Goal: Task Accomplishment & Management: Manage account settings

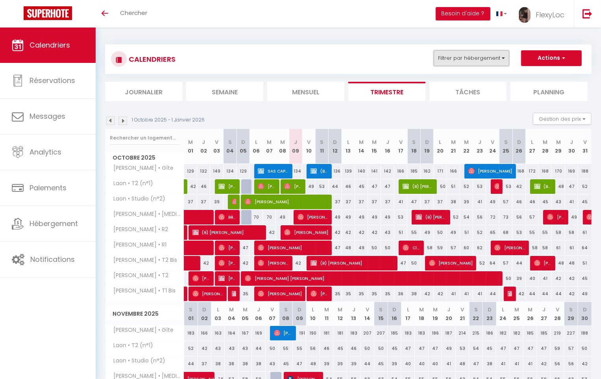
click at [491, 59] on button "Filtrer par hébergement" at bounding box center [471, 58] width 76 height 16
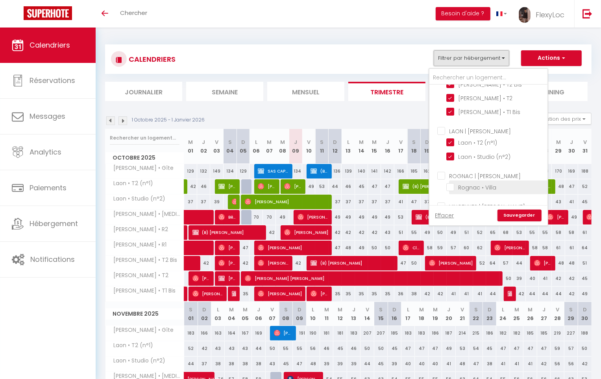
scroll to position [86, 0]
click at [474, 201] on input "VINCENNES | [PERSON_NAME]" at bounding box center [496, 205] width 118 height 8
checkbox input "true"
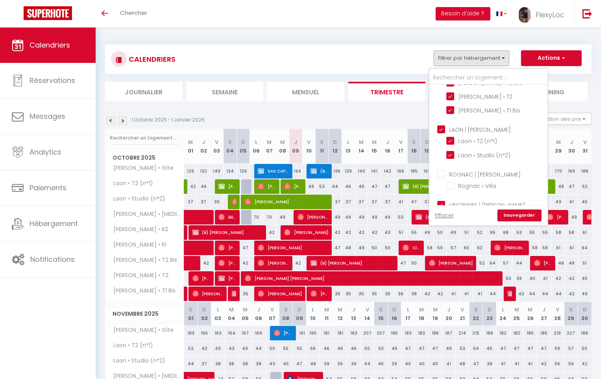
checkbox input "false"
checkbox input "true"
checkbox input "false"
click at [518, 219] on link "Sauvegarder" at bounding box center [519, 216] width 44 height 12
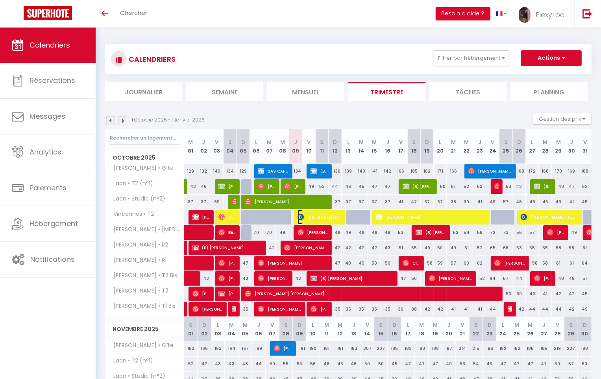
click at [321, 217] on span "[US_STATE][PERSON_NAME]" at bounding box center [318, 217] width 43 height 15
select select "OK"
select select "0"
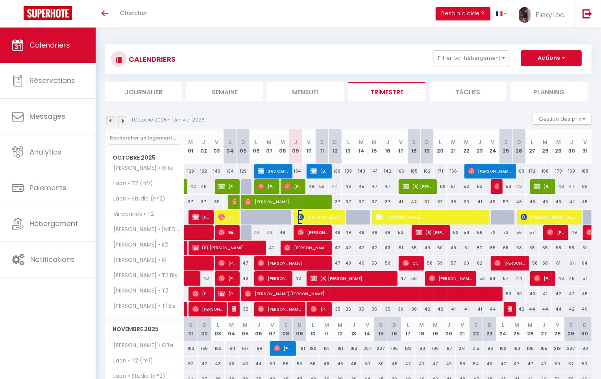
select select "1"
select select
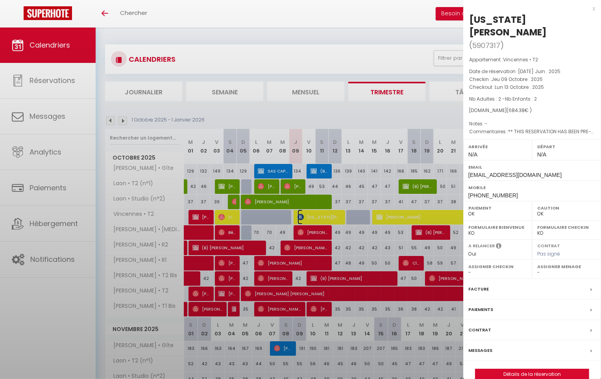
select select "37472"
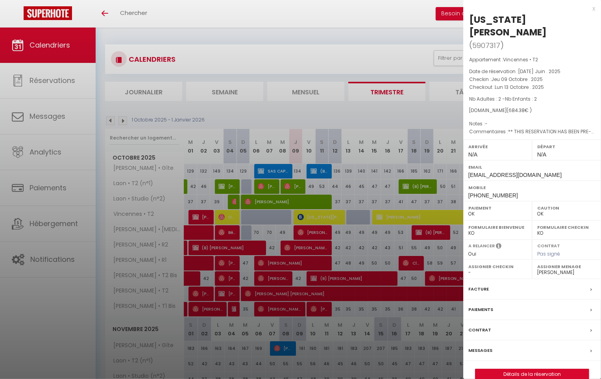
click at [321, 217] on div at bounding box center [300, 189] width 601 height 379
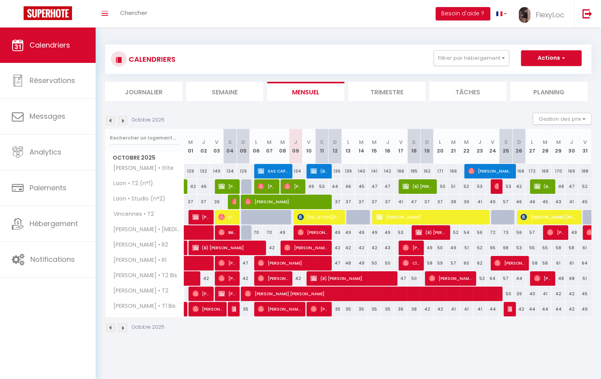
click at [409, 375] on body "🟢 Des questions ou besoin d'assistance pour la migration AirBnB? Prenez rdv >>>…" at bounding box center [300, 217] width 601 height 379
click at [503, 260] on span "[PERSON_NAME]" at bounding box center [509, 263] width 30 height 15
select select "OK"
select select "0"
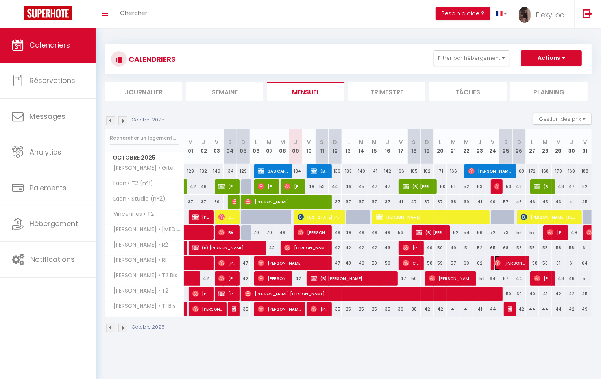
select select "0"
select select "1"
select select
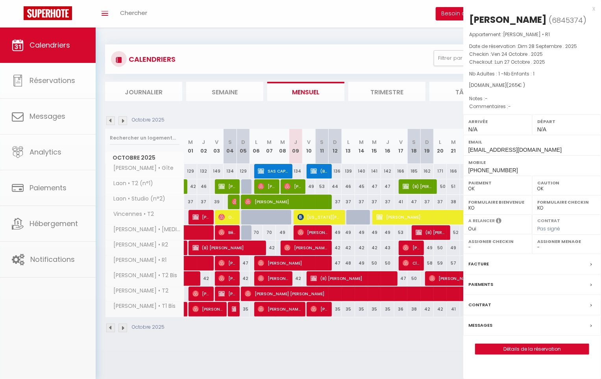
select select "5809"
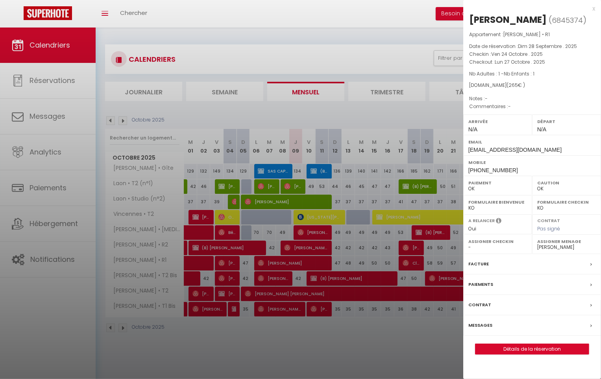
click at [442, 261] on div at bounding box center [300, 189] width 601 height 379
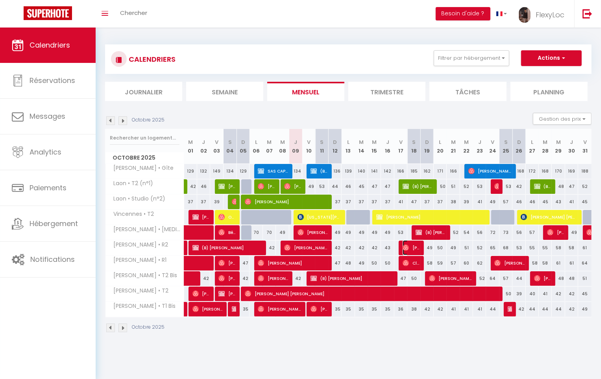
click at [415, 247] on span "Sophie Tayibi" at bounding box center [410, 247] width 17 height 15
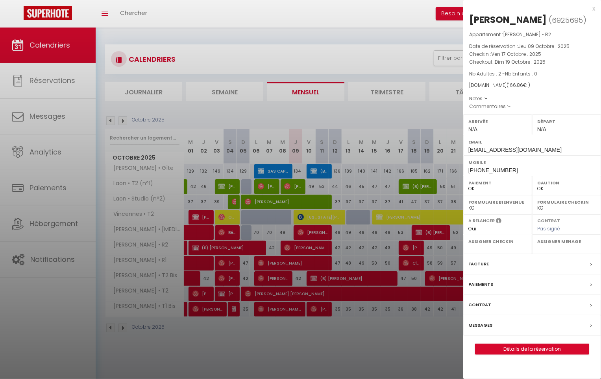
click at [414, 248] on div at bounding box center [300, 189] width 601 height 379
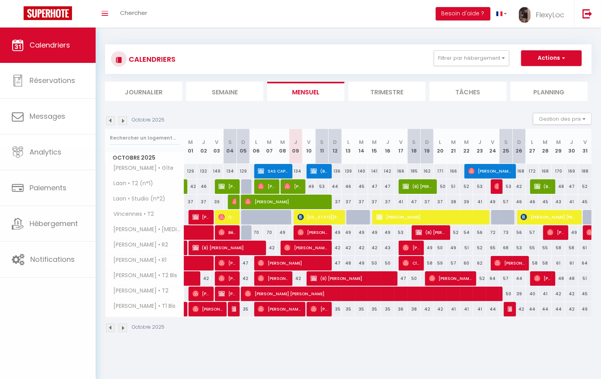
click at [415, 263] on body "🟢 Des questions ou besoin d'assistance pour la migration AirBnB? Prenez rdv >>>…" at bounding box center [300, 217] width 601 height 379
click at [413, 262] on span "Cloé Sore" at bounding box center [410, 263] width 17 height 15
select select "40976"
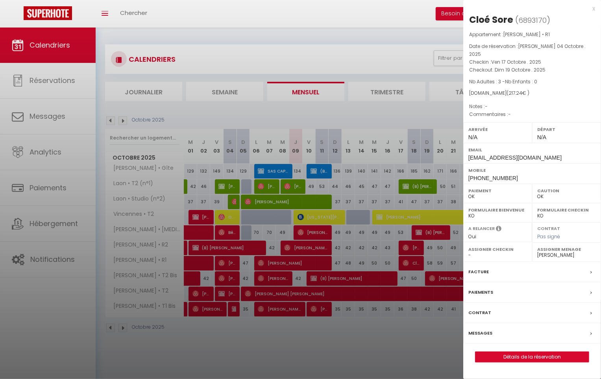
click at [411, 262] on div at bounding box center [300, 189] width 601 height 379
